Goal: Download file/media

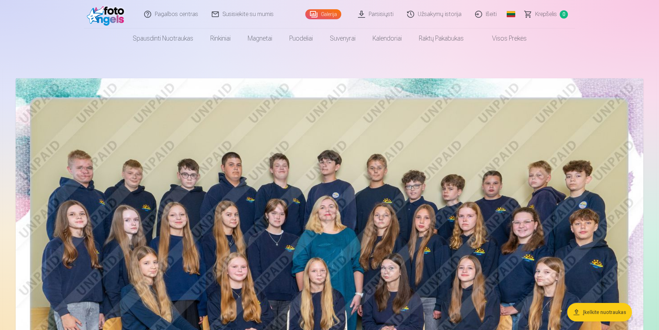
click at [422, 17] on link "Užsakymų istorija" at bounding box center [435, 14] width 68 height 28
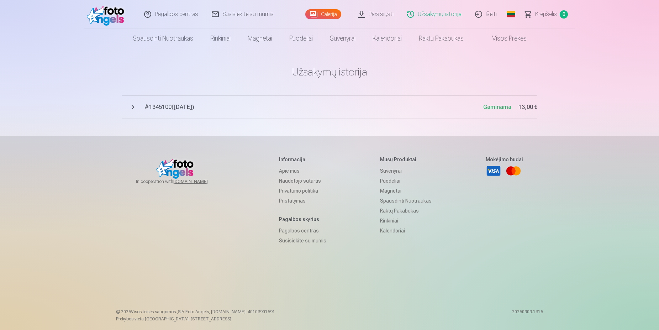
click at [178, 107] on span "# 1345100 ( [DATE] )" at bounding box center [313, 107] width 339 height 9
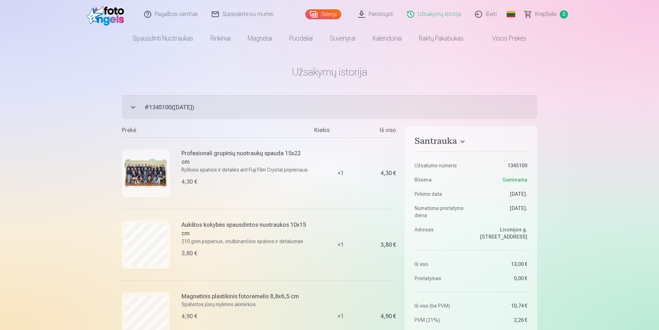
click at [379, 14] on link "Parsisiųsti" at bounding box center [375, 14] width 49 height 28
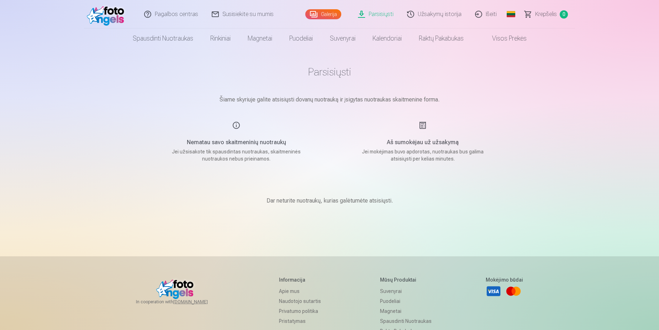
click at [245, 140] on h5 "Nematau savo skaitmeninių nuotraukų" at bounding box center [236, 142] width 135 height 9
click at [370, 198] on p "Dar neturite nuotraukų, kurias galėtumėte atsisiųsti." at bounding box center [329, 200] width 126 height 9
click at [488, 13] on link "Išeiti" at bounding box center [485, 14] width 35 height 28
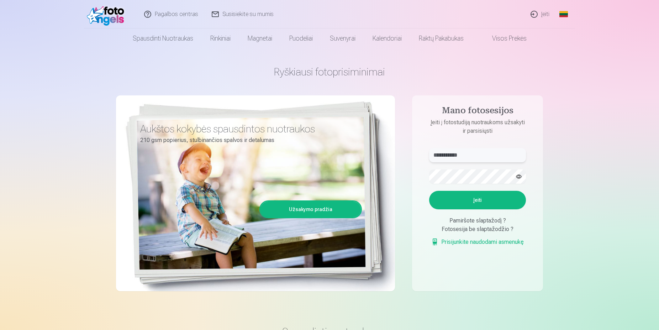
drag, startPoint x: 491, startPoint y: 158, endPoint x: 372, endPoint y: 149, distance: 119.8
click at [429, 149] on input "**********" at bounding box center [477, 155] width 97 height 14
click at [490, 204] on button "Įeiti" at bounding box center [477, 200] width 97 height 18
